Goal: Navigation & Orientation: Find specific page/section

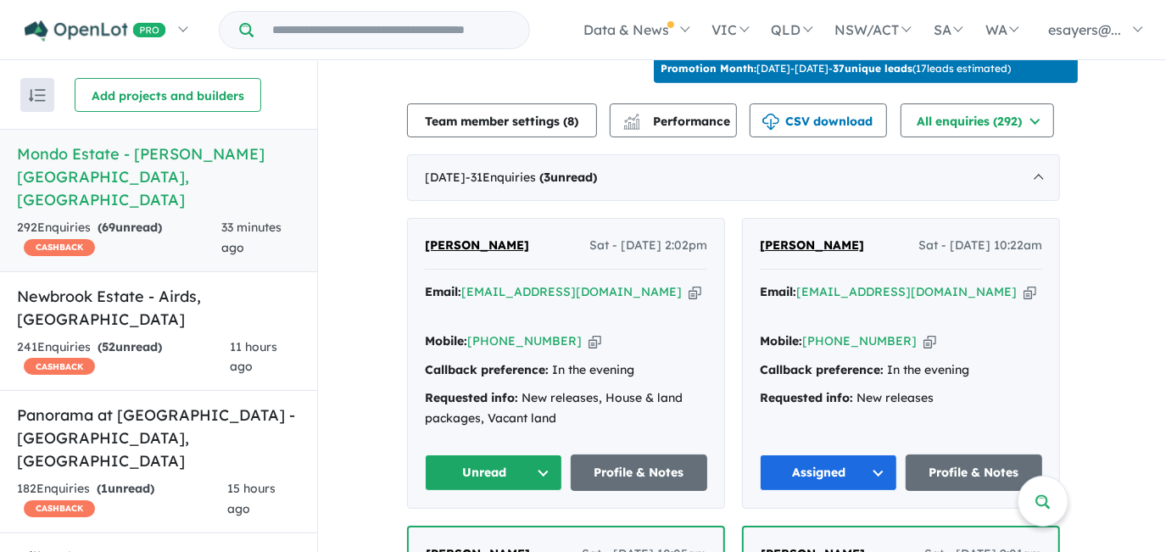
scroll to position [694, 0]
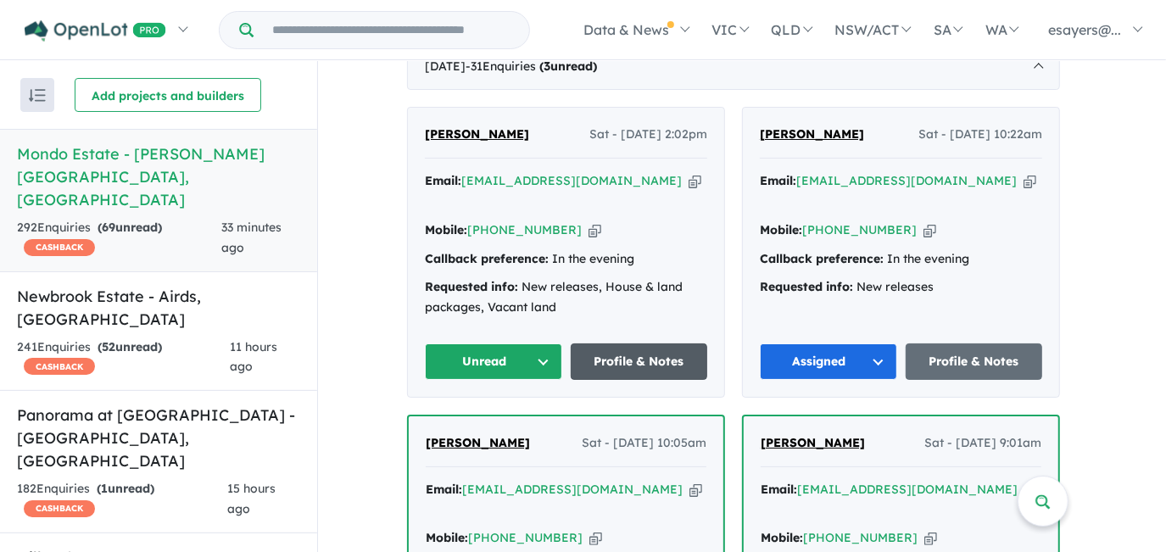
click at [619, 343] on link "Profile & Notes" at bounding box center [639, 361] width 137 height 36
click at [455, 343] on button "Unread" at bounding box center [493, 361] width 137 height 36
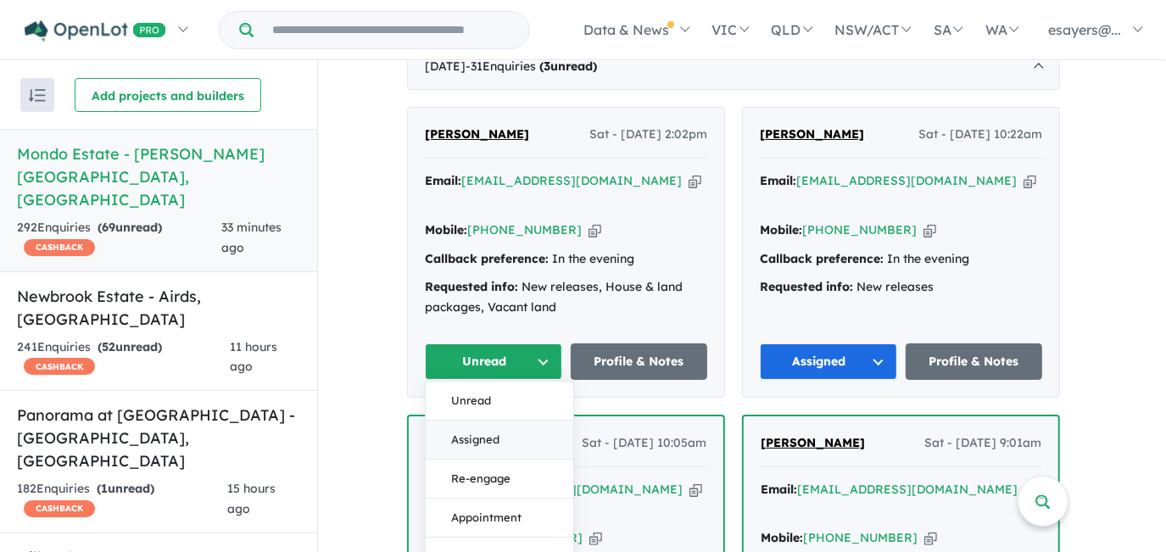
click at [466, 421] on button "Assigned" at bounding box center [500, 440] width 148 height 39
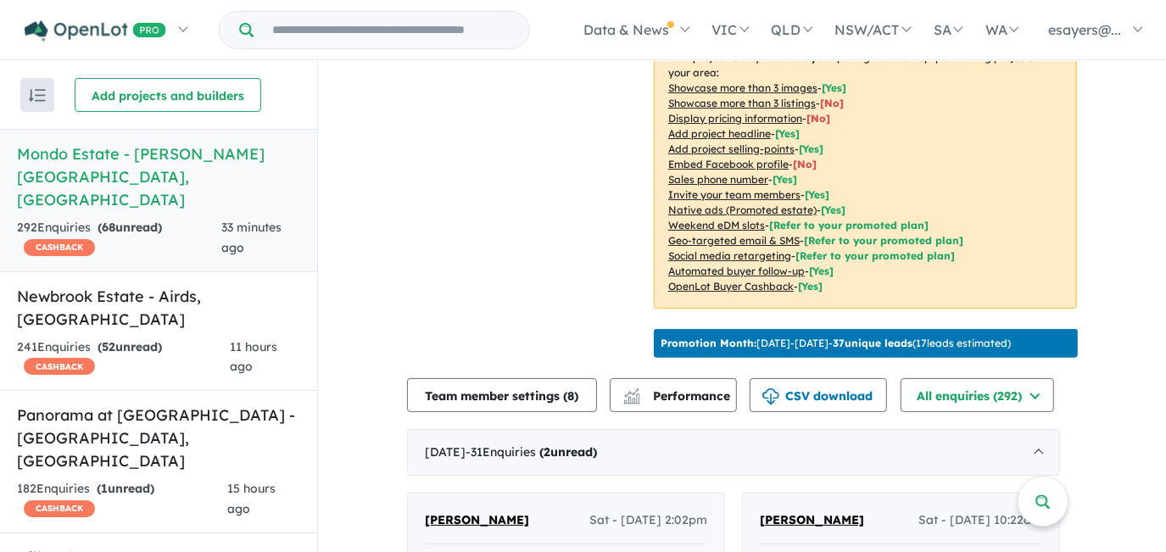
scroll to position [462, 0]
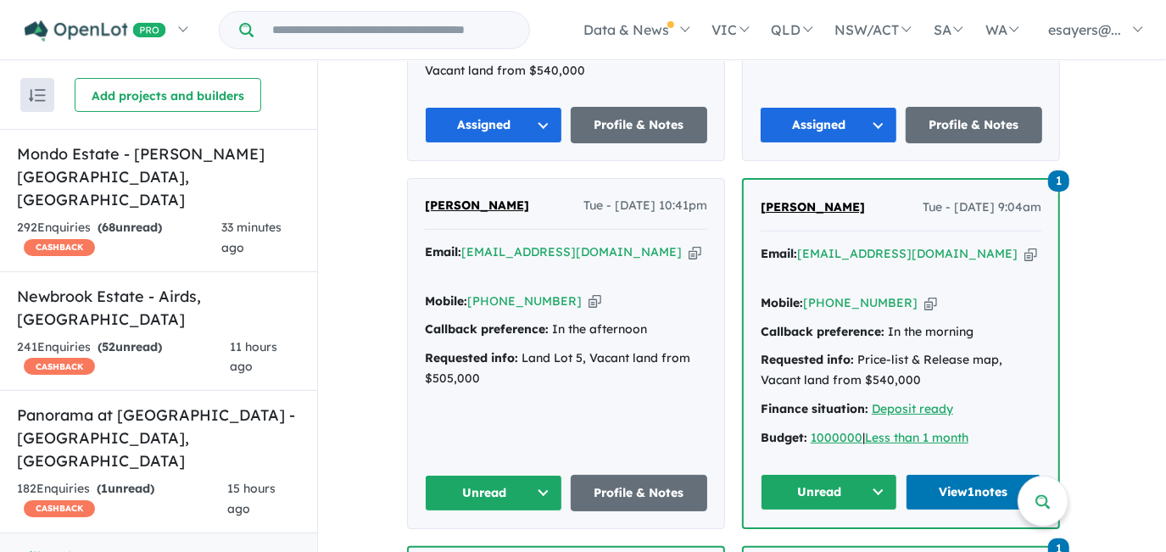
scroll to position [1002, 0]
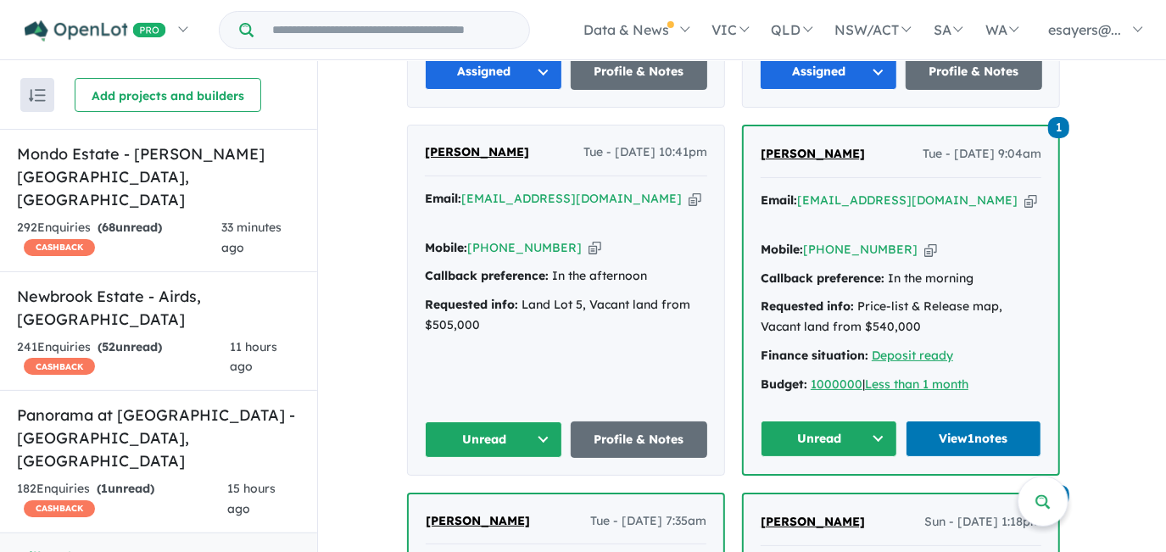
click at [689, 190] on icon "button" at bounding box center [695, 199] width 13 height 18
click at [500, 421] on button "Unread" at bounding box center [493, 439] width 137 height 36
click at [498, 499] on button "Assigned" at bounding box center [500, 518] width 148 height 39
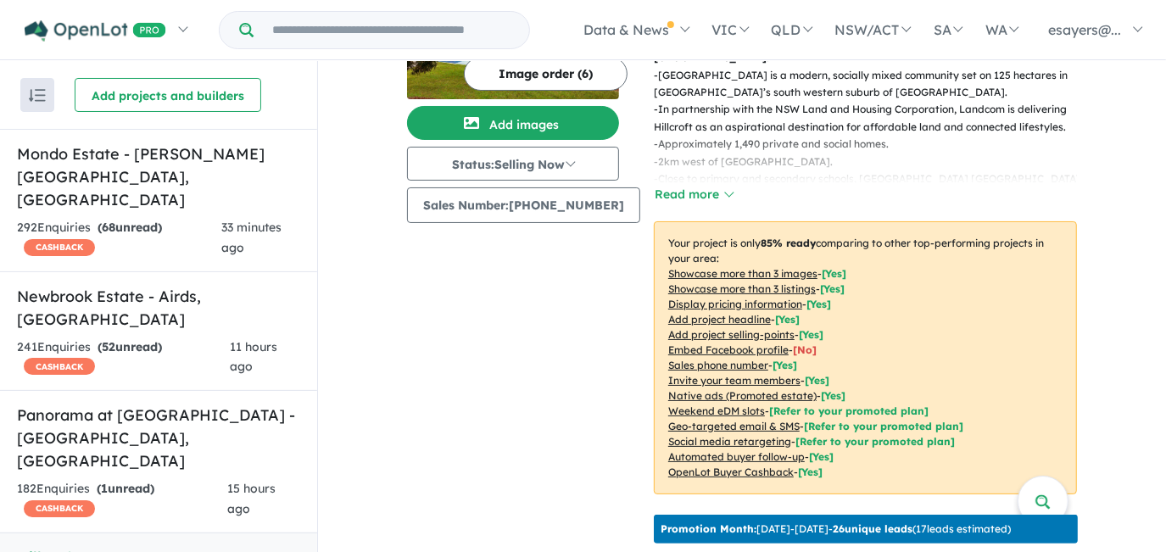
scroll to position [0, 0]
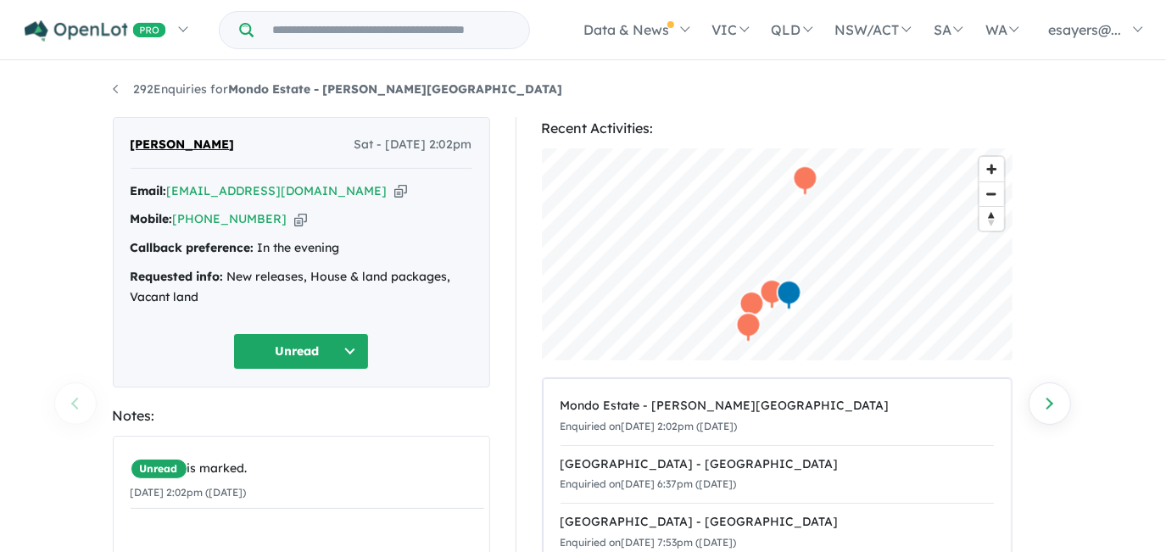
click at [394, 190] on icon "button" at bounding box center [400, 191] width 13 height 18
click at [394, 192] on icon "button" at bounding box center [400, 191] width 13 height 18
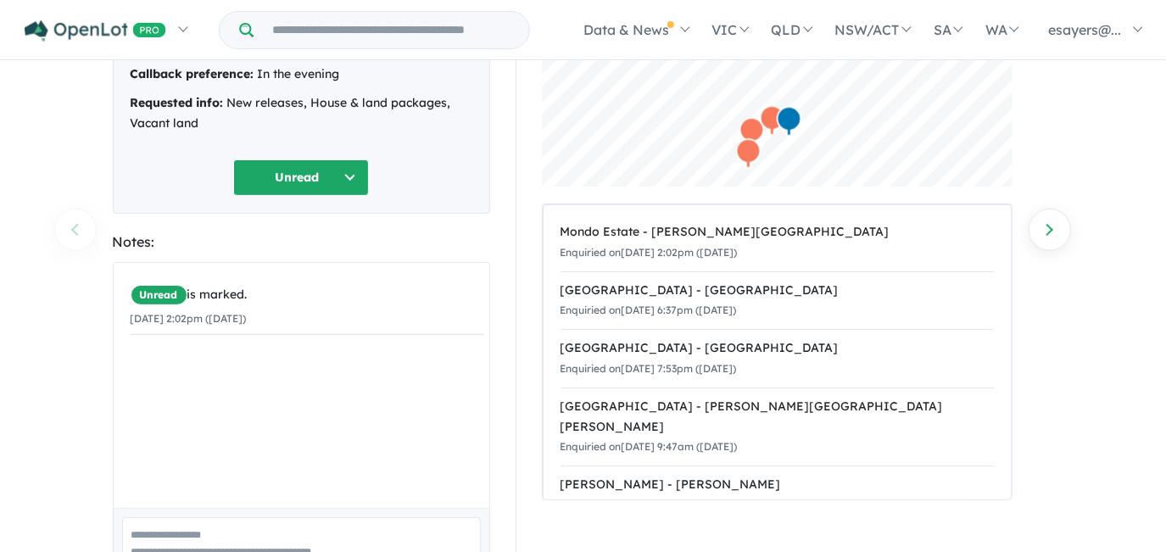
scroll to position [76, 0]
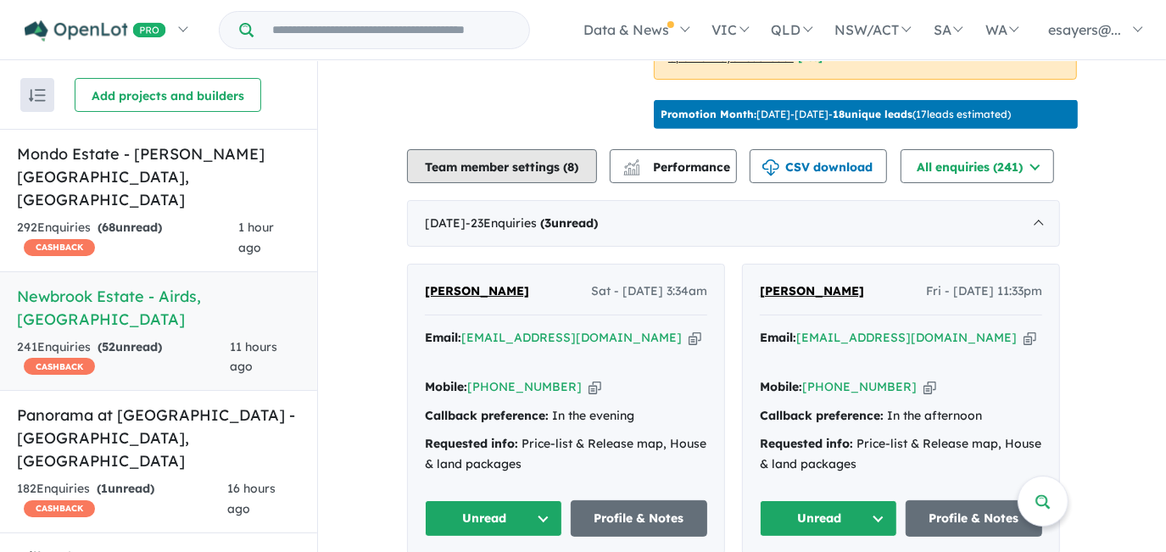
scroll to position [617, 0]
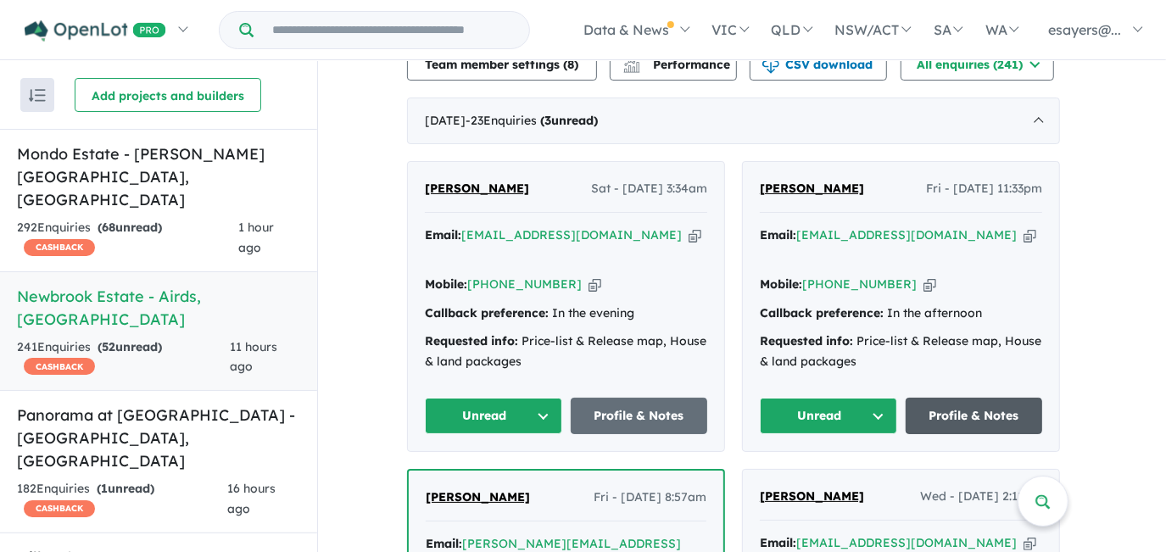
click at [927, 407] on link "Profile & Notes" at bounding box center [974, 416] width 137 height 36
click at [689, 244] on icon "button" at bounding box center [695, 235] width 13 height 18
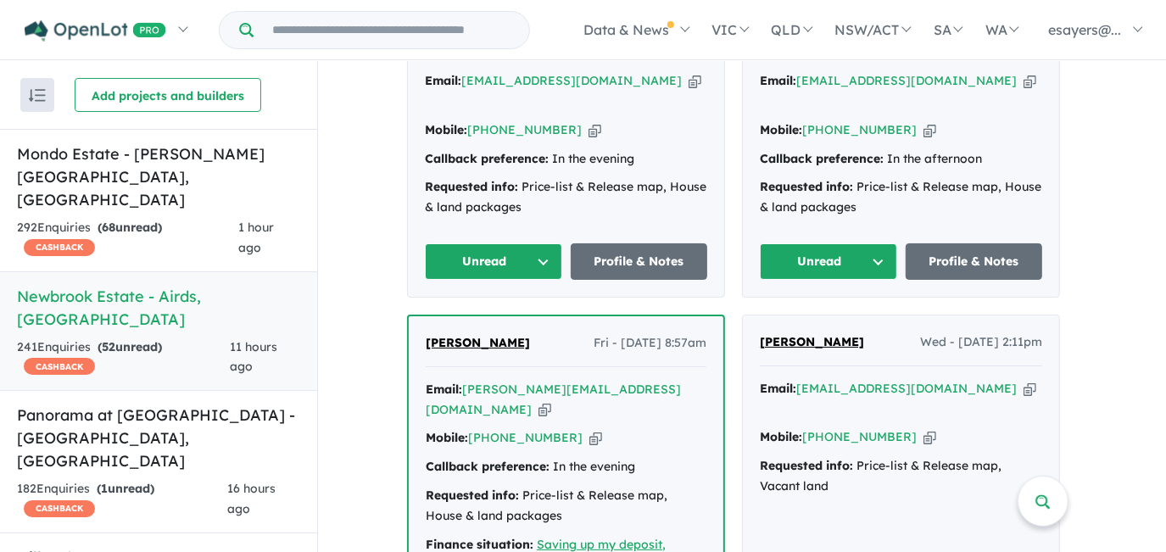
scroll to position [694, 0]
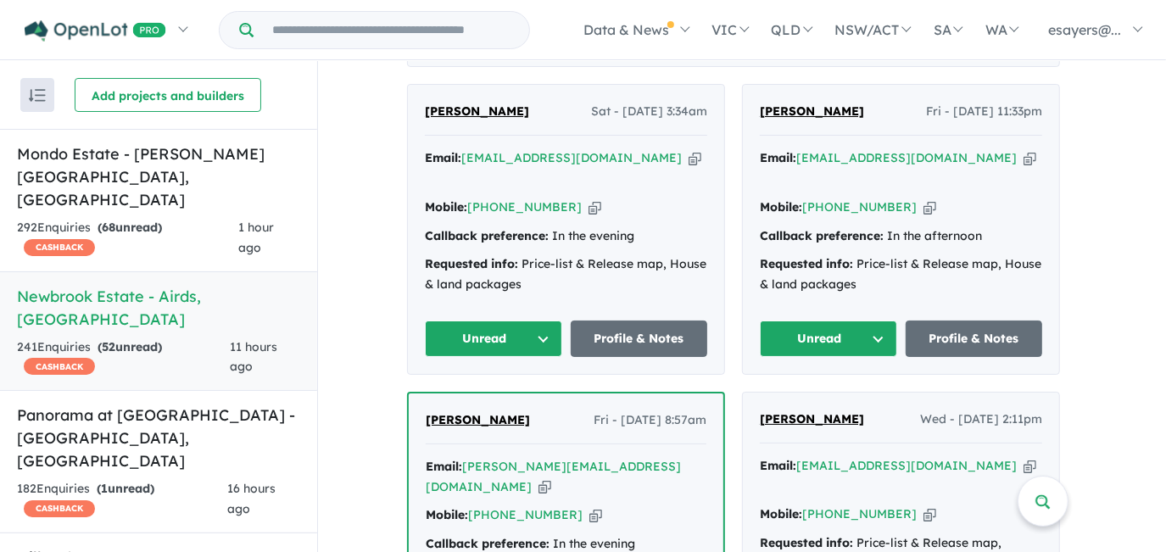
click at [495, 323] on button "Unread" at bounding box center [493, 339] width 137 height 36
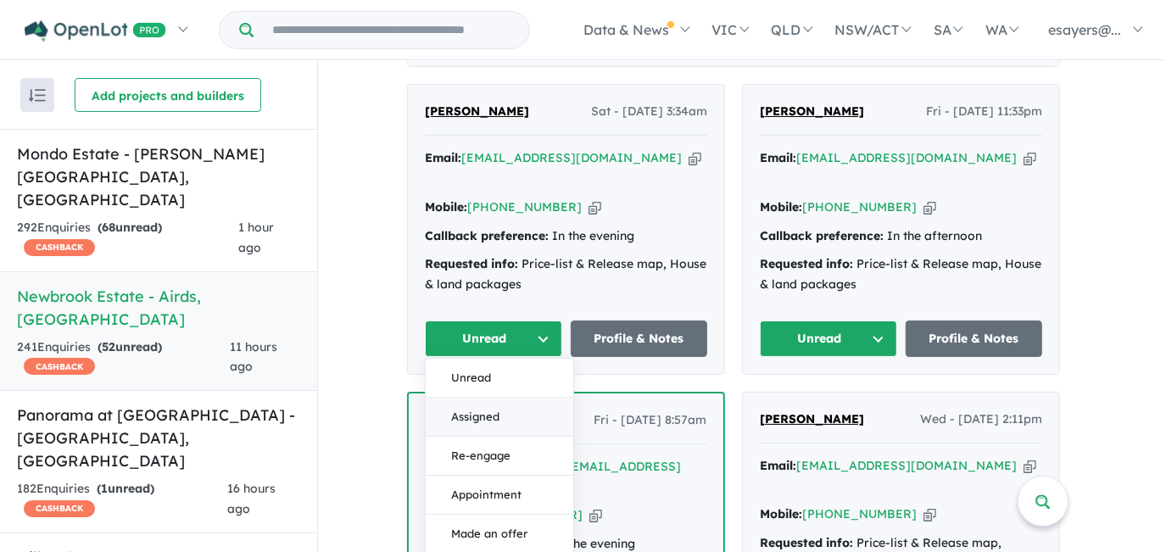
click at [499, 407] on button "Assigned" at bounding box center [500, 417] width 148 height 39
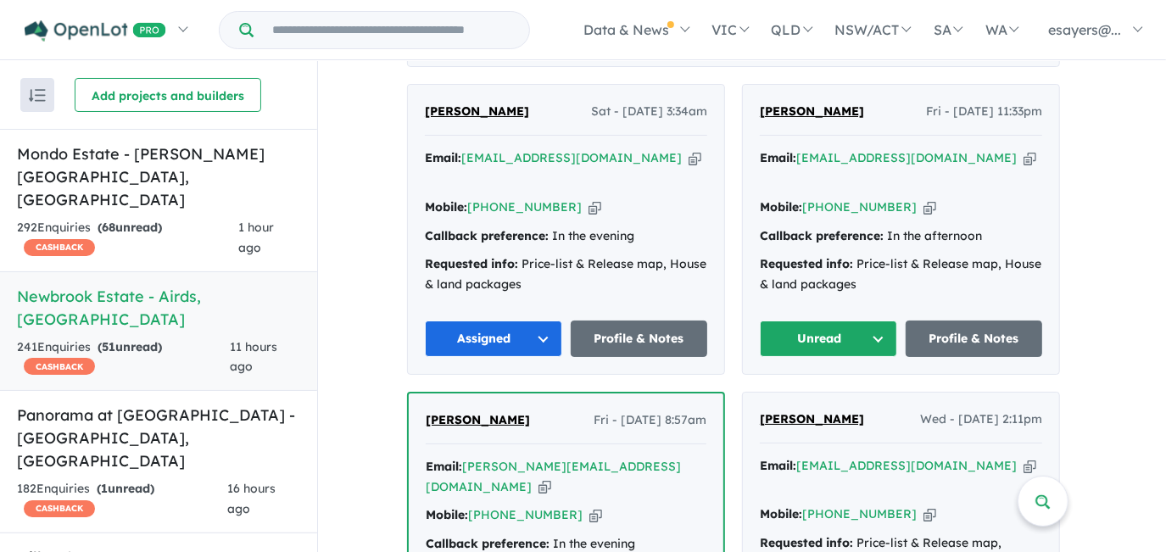
click at [1024, 167] on icon "button" at bounding box center [1030, 158] width 13 height 18
click at [833, 330] on button "Unread" at bounding box center [828, 339] width 137 height 36
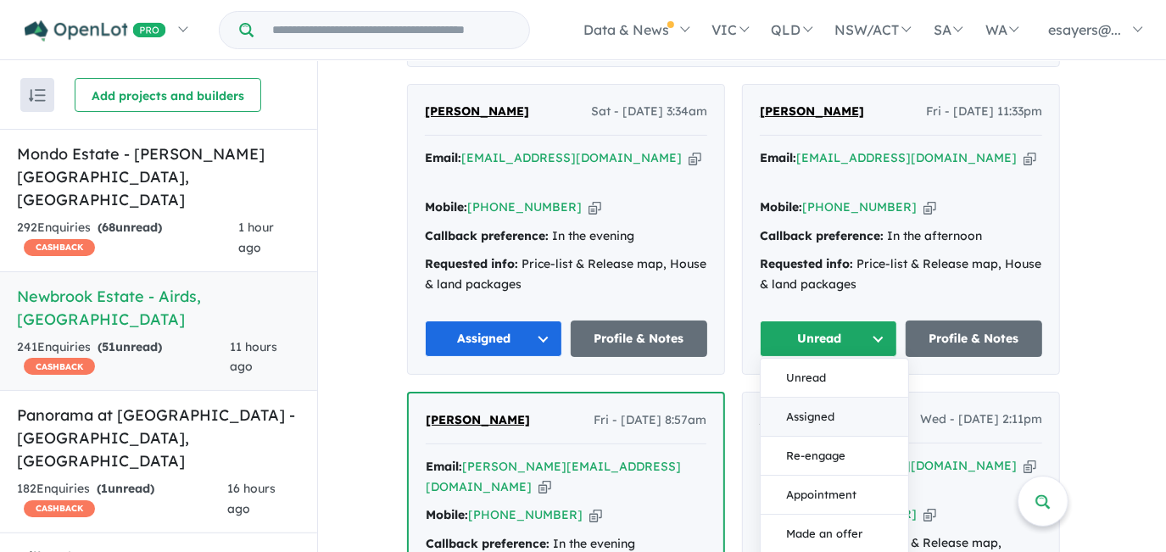
click at [850, 416] on button "Assigned" at bounding box center [835, 417] width 148 height 39
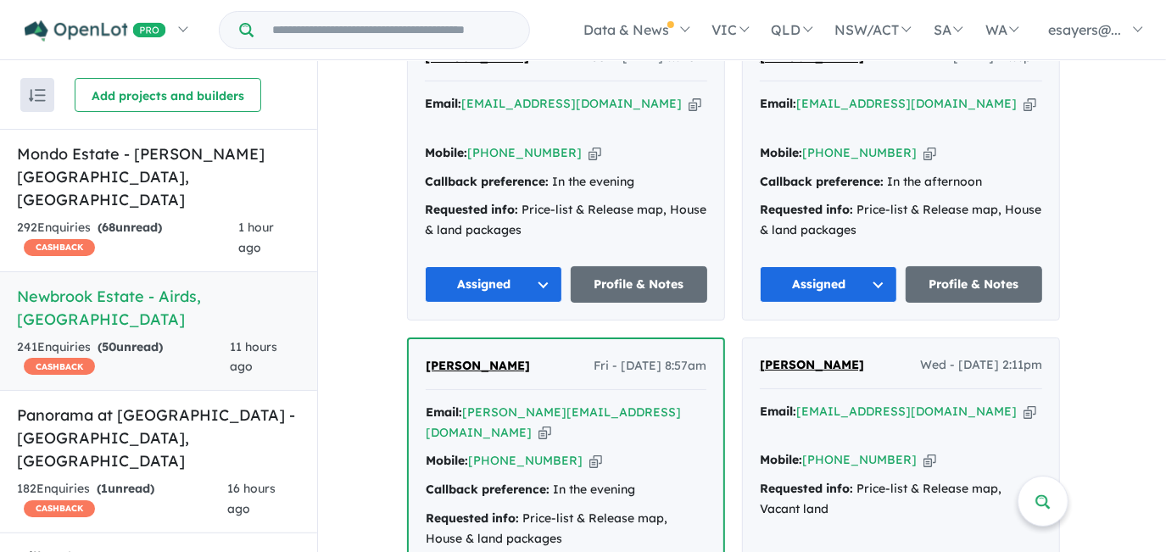
scroll to position [617, 0]
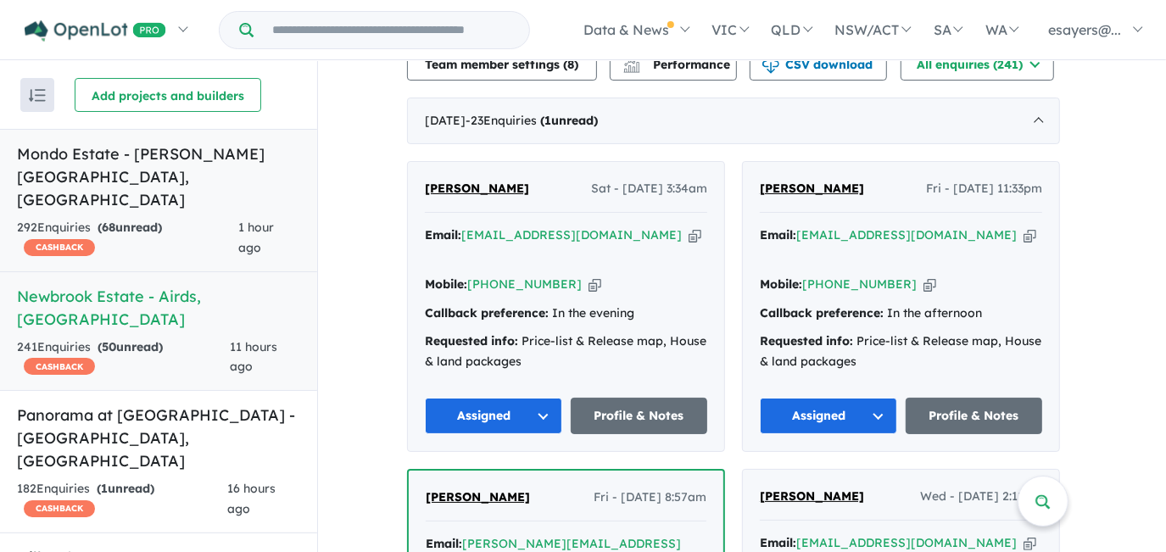
click at [164, 159] on h5 "Mondo Estate - Edmondson Park , NSW" at bounding box center [158, 176] width 283 height 69
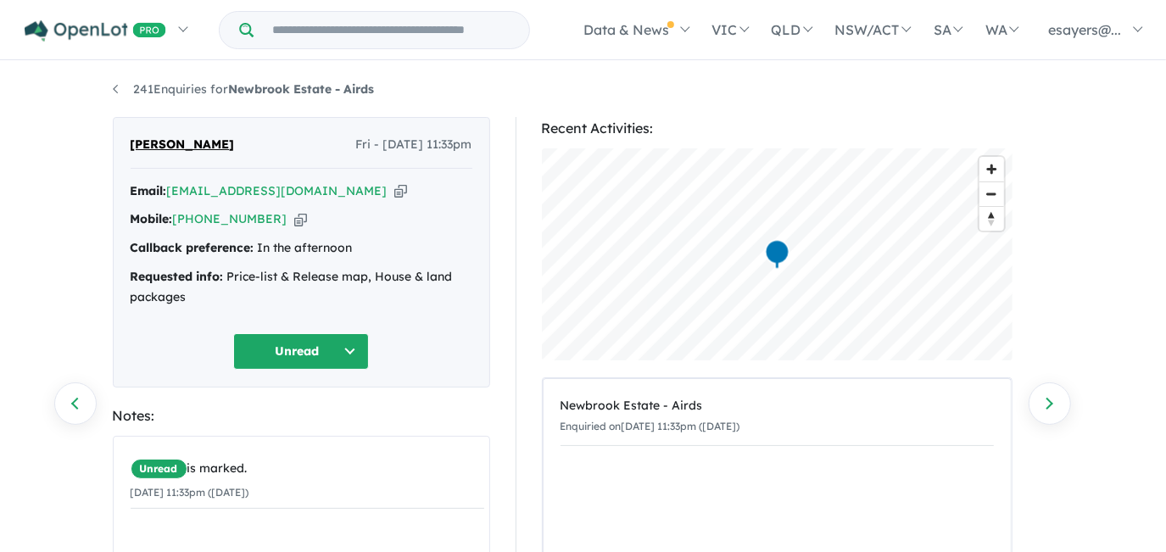
click at [394, 190] on icon "button" at bounding box center [400, 191] width 13 height 18
